Goal: Task Accomplishment & Management: Manage account settings

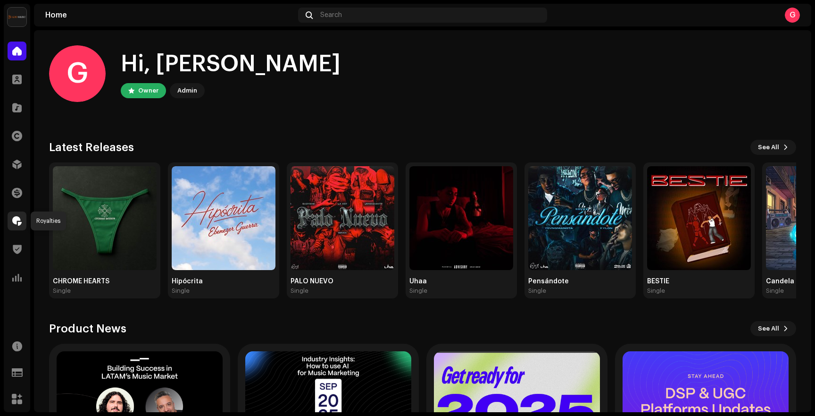
click at [17, 221] on span at bounding box center [16, 221] width 9 height 8
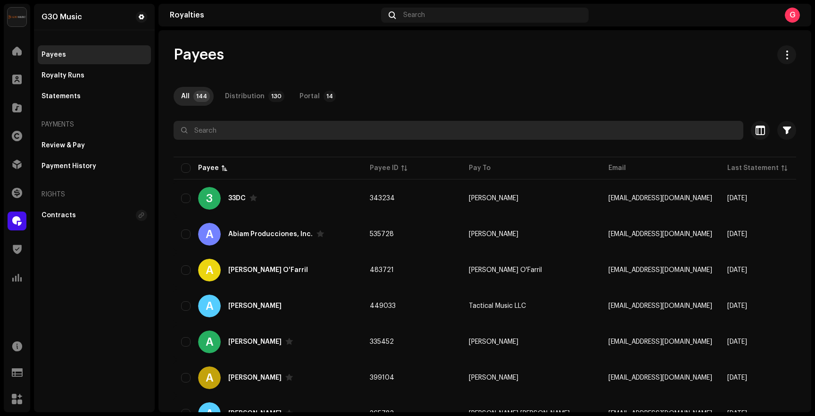
click at [304, 129] on input "text" at bounding box center [459, 130] width 570 height 19
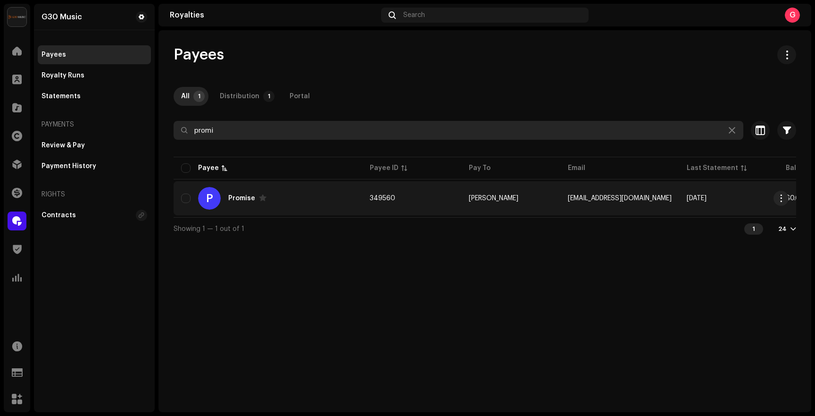
type input "promi"
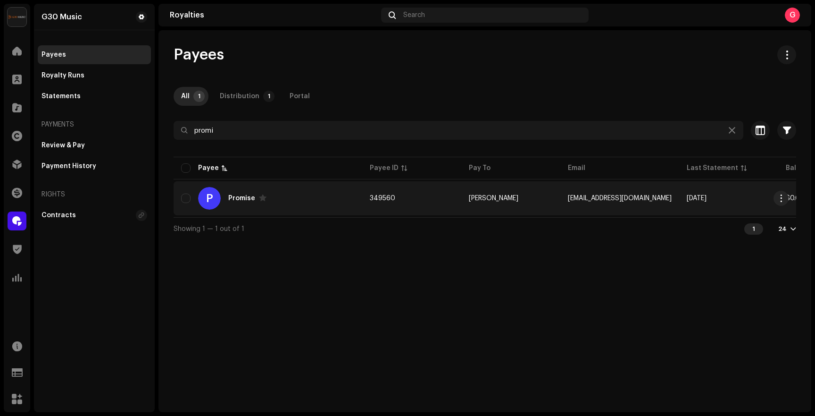
click at [236, 200] on div "Promise" at bounding box center [241, 198] width 27 height 7
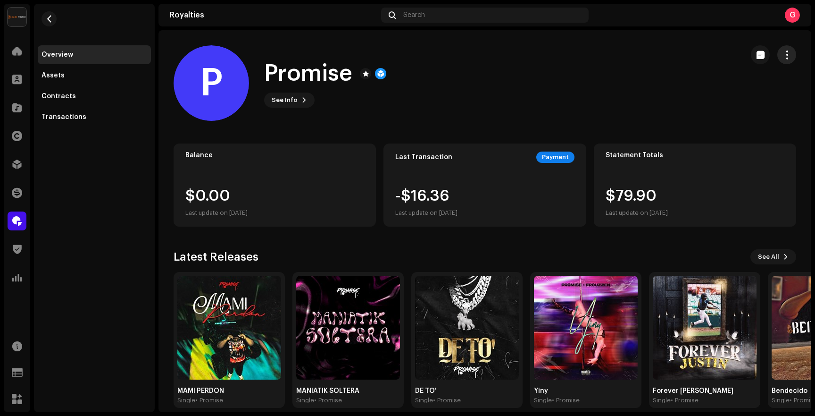
click at [785, 55] on span "button" at bounding box center [787, 55] width 9 height 8
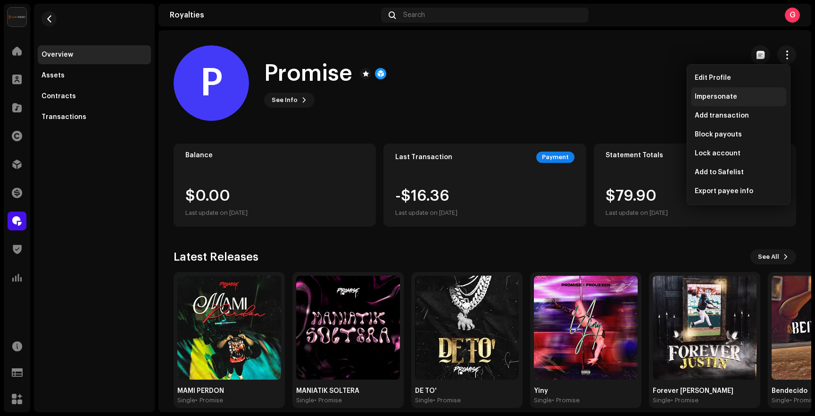
click at [712, 95] on span "Impersonate" at bounding box center [716, 97] width 42 height 8
